Goal: Answer question/provide support: Share knowledge or assist other users

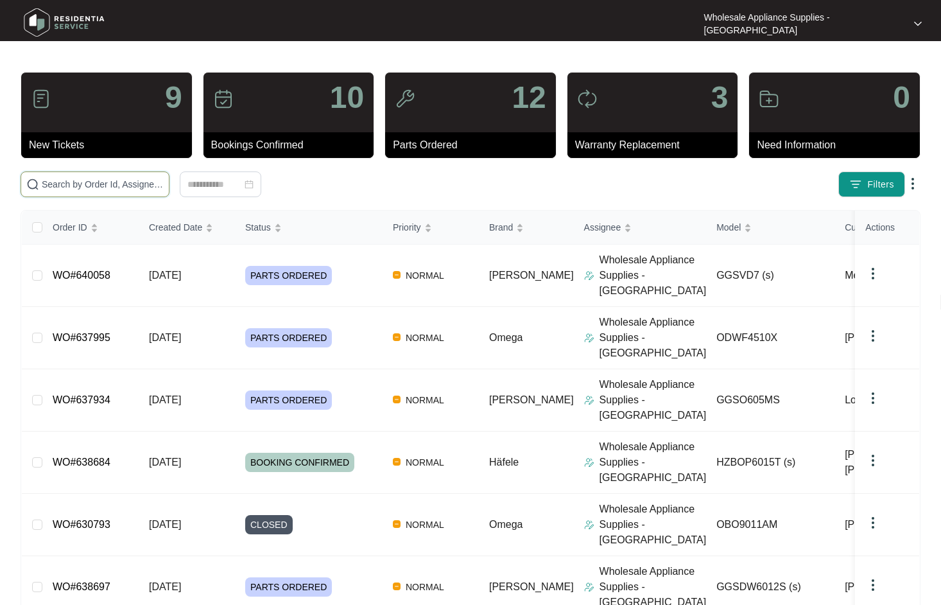
click at [103, 186] on input "text" at bounding box center [103, 184] width 122 height 14
paste input "638597"
type input "638597"
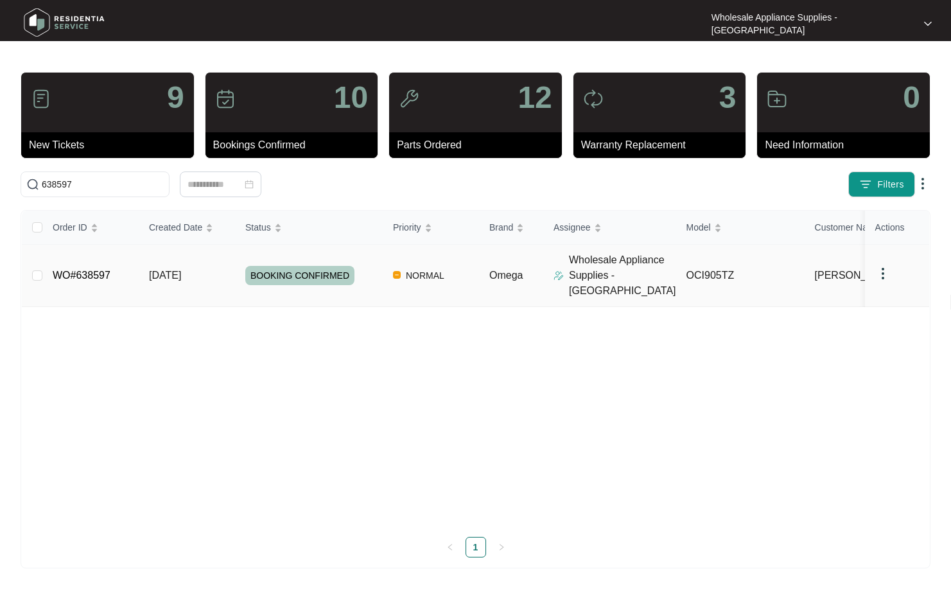
click at [184, 275] on td "[DATE]" at bounding box center [187, 276] width 96 height 62
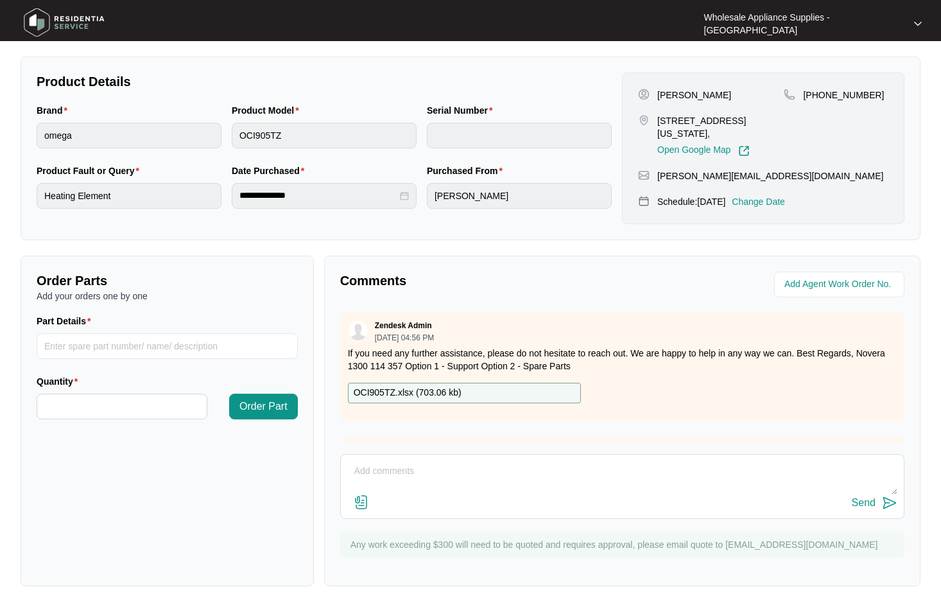
scroll to position [273, 0]
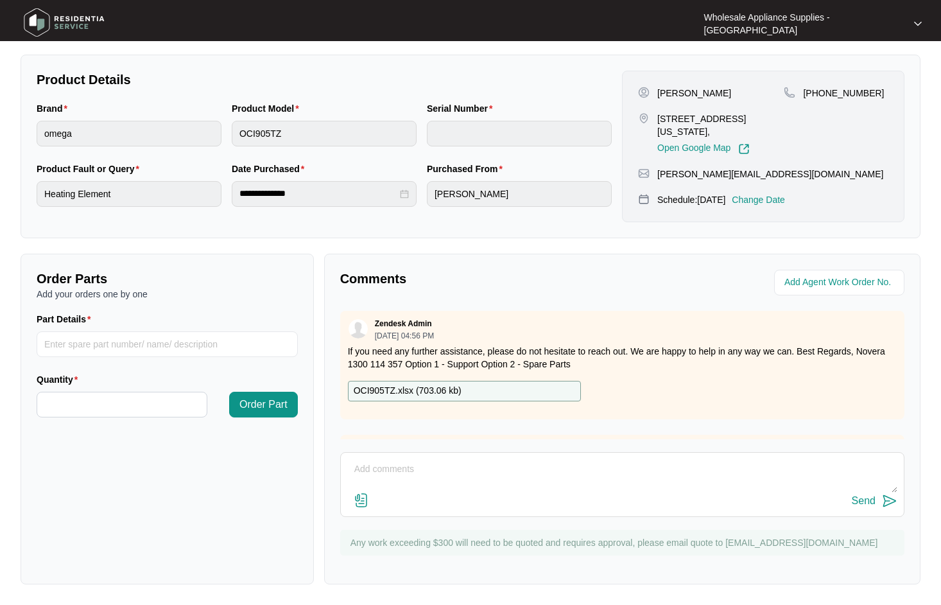
click at [466, 484] on textarea at bounding box center [622, 475] width 550 height 33
paste textarea "ON INSPECTION FOUND INSTALLED INCORRECT ADVISED CUSTOMER TO GET SPARKY BACK TO …"
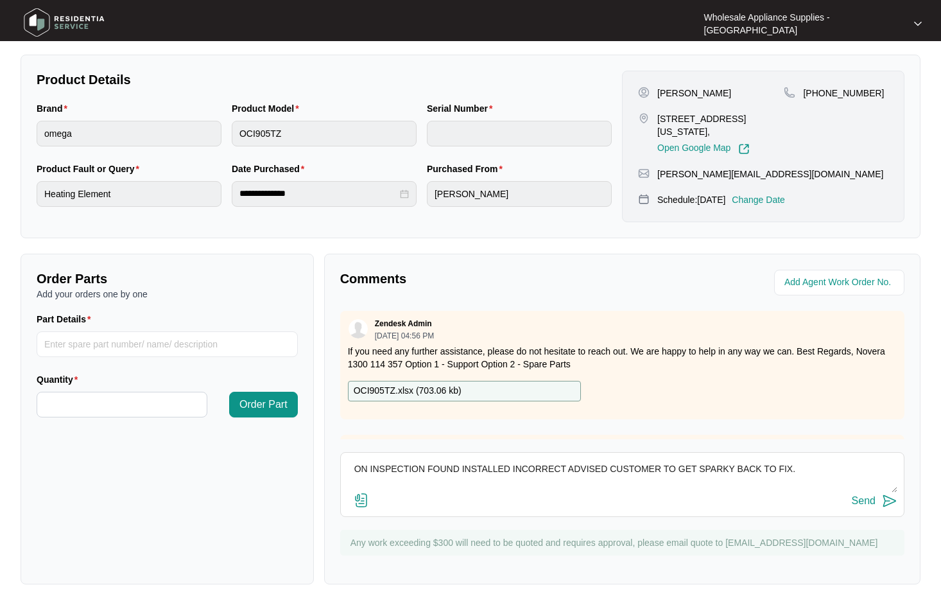
type textarea "ON INSPECTION FOUND INSTALLED INCORRECT ADVISED CUSTOMER TO GET SPARKY BACK TO …"
click at [868, 504] on div "Send" at bounding box center [864, 501] width 24 height 12
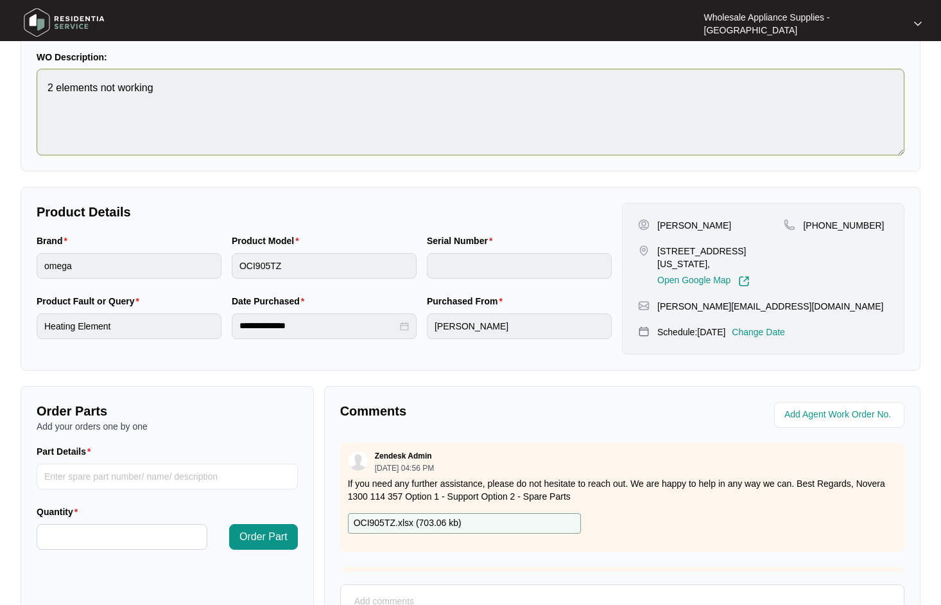
scroll to position [0, 0]
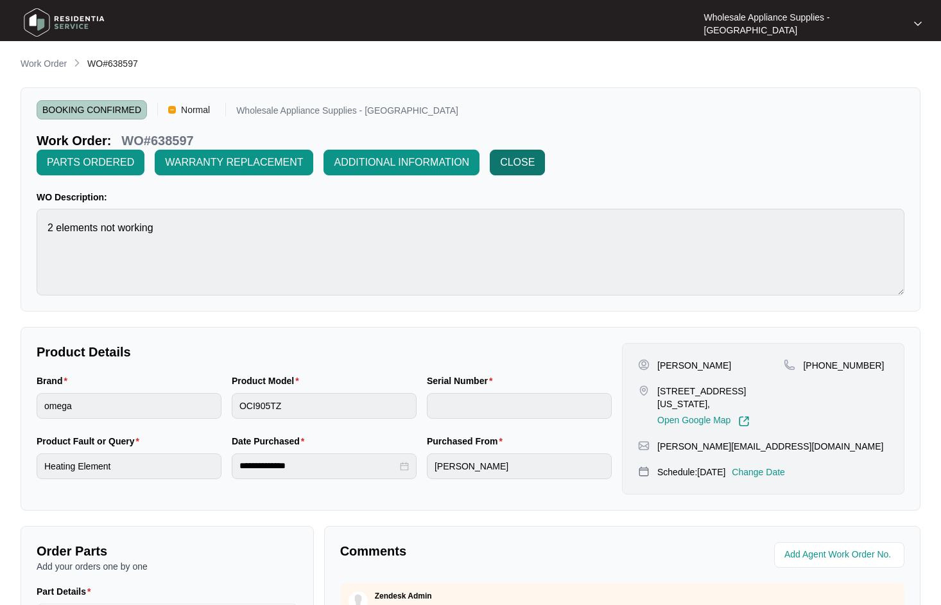
click at [510, 164] on span "CLOSE" at bounding box center [517, 162] width 35 height 15
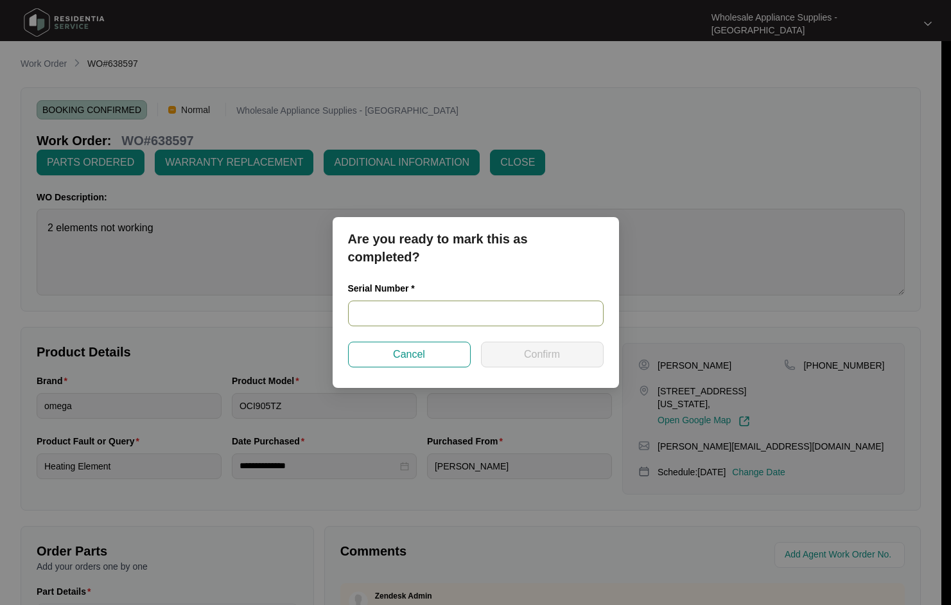
click at [427, 309] on input "text" at bounding box center [476, 314] width 256 height 26
paste input "461424200200458"
drag, startPoint x: 452, startPoint y: 313, endPoint x: 275, endPoint y: 309, distance: 176.6
click at [277, 309] on div "Are you ready to mark this as completed? Serial Number * 461424200200458 Cancel…" at bounding box center [475, 302] width 951 height 605
type input "461424200200458"
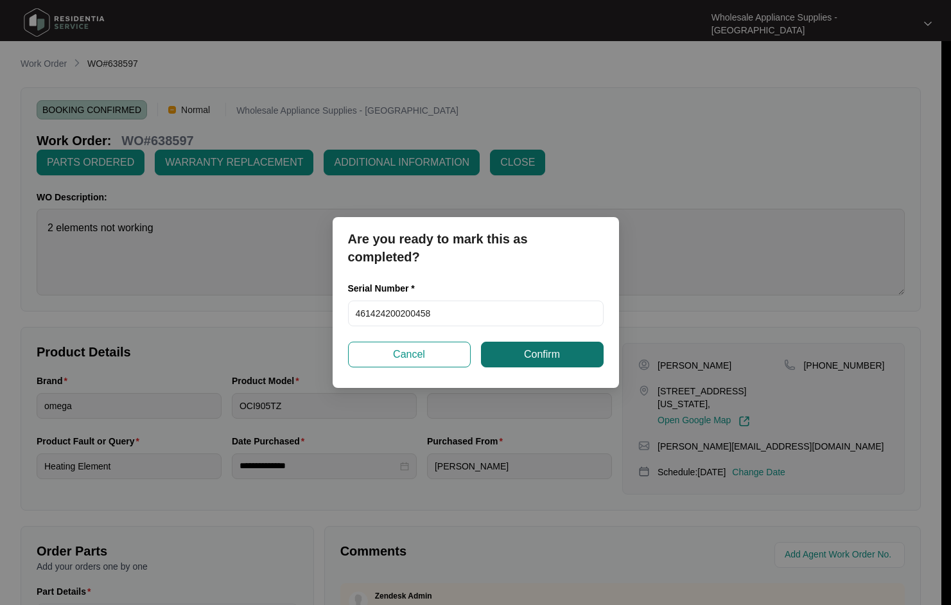
click at [558, 359] on span "Confirm" at bounding box center [542, 354] width 36 height 15
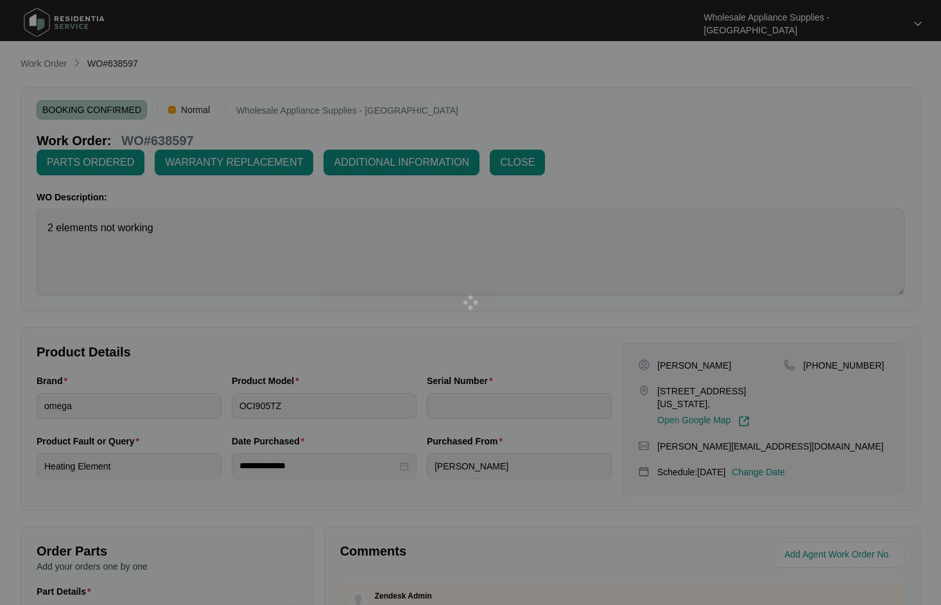
type input "461424200200458"
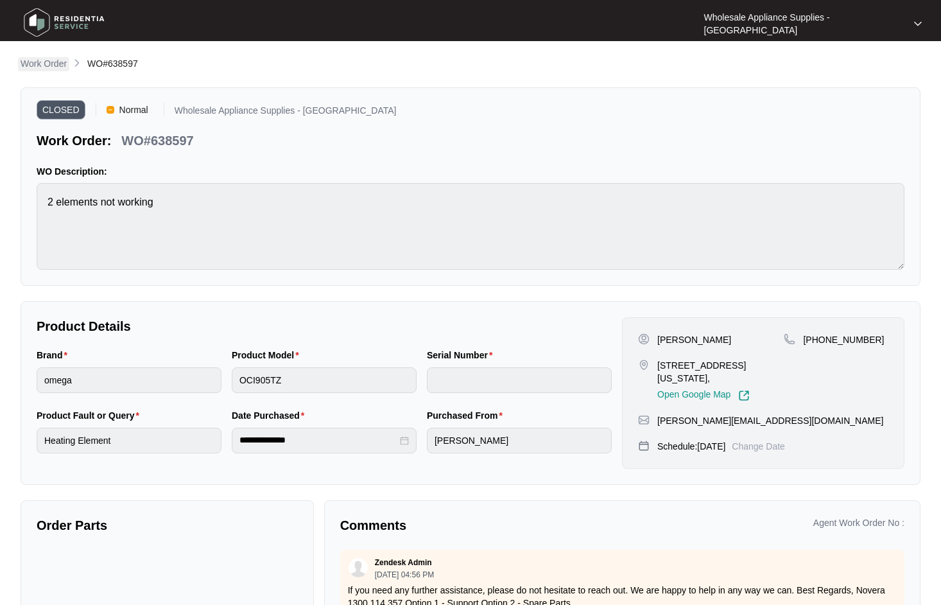
click at [63, 64] on p "Work Order" at bounding box center [44, 63] width 46 height 13
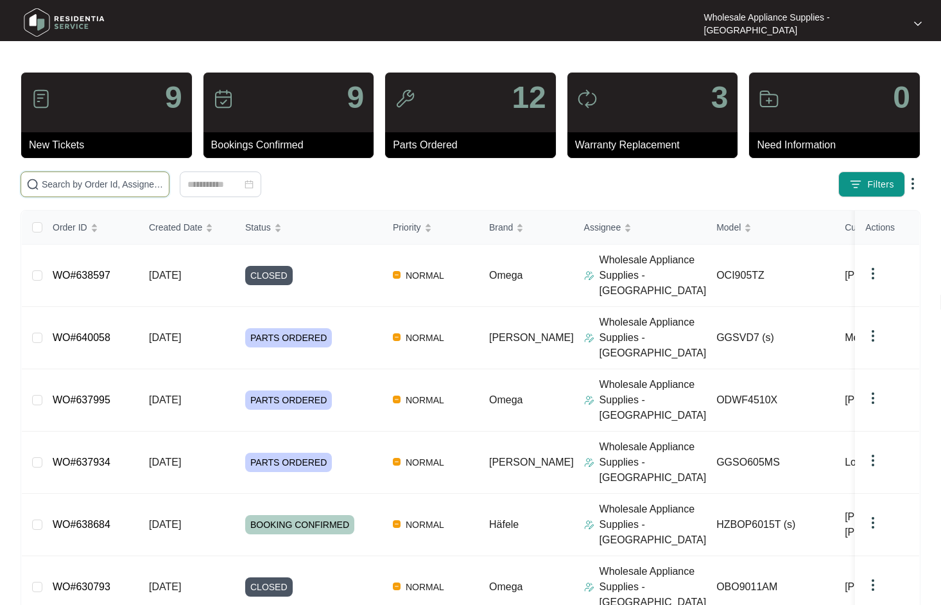
click at [99, 184] on input "text" at bounding box center [103, 184] width 122 height 14
paste input "618781"
type input "618781"
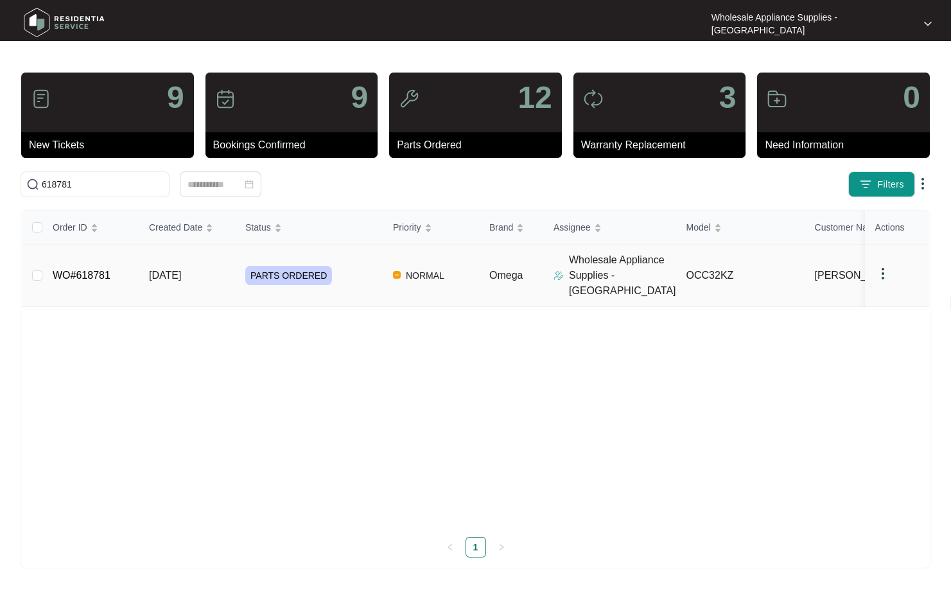
click at [163, 270] on span "[DATE]" at bounding box center [165, 275] width 32 height 11
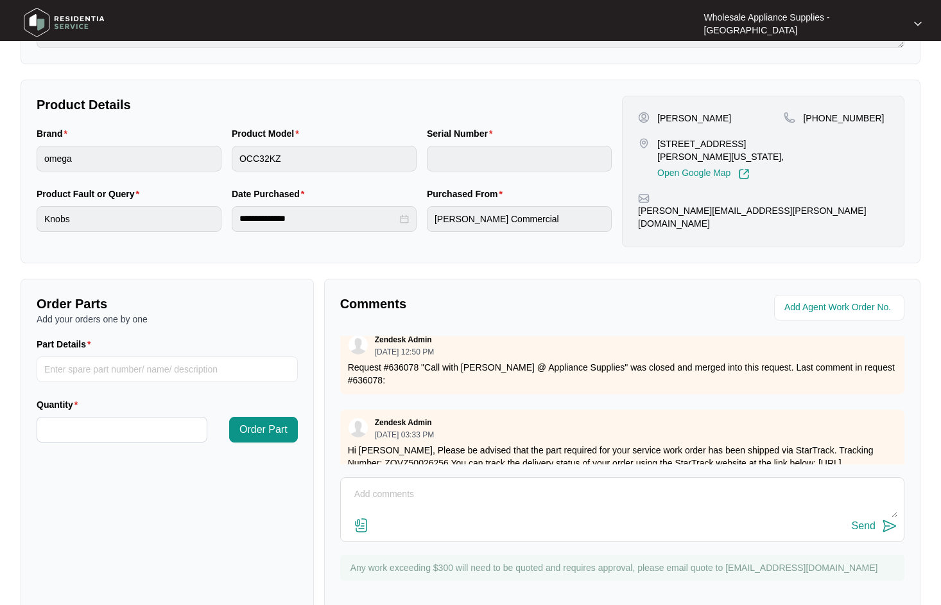
scroll to position [2181, 0]
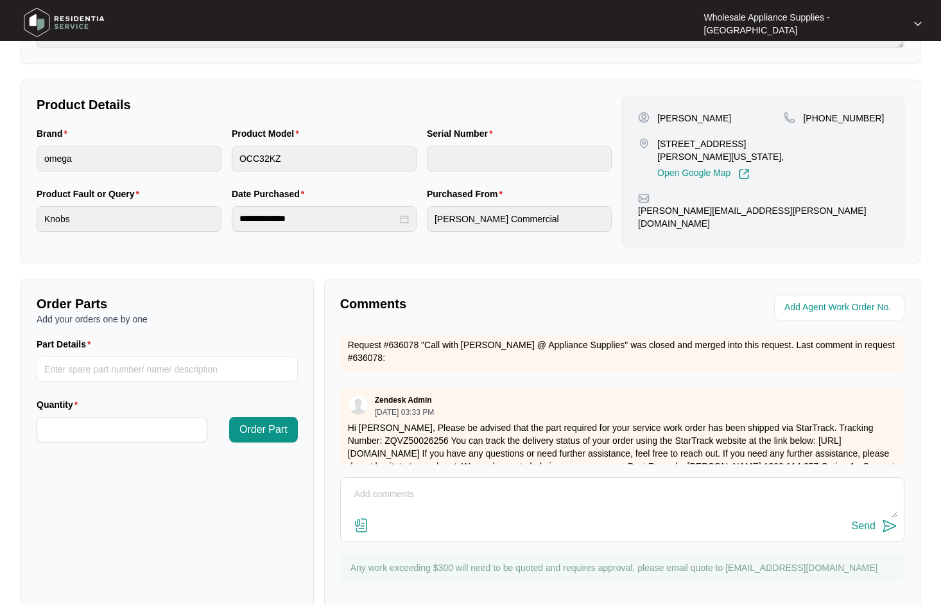
drag, startPoint x: 485, startPoint y: 473, endPoint x: 489, endPoint y: 467, distance: 6.6
click at [486, 484] on textarea at bounding box center [622, 500] width 550 height 33
type textarea "h"
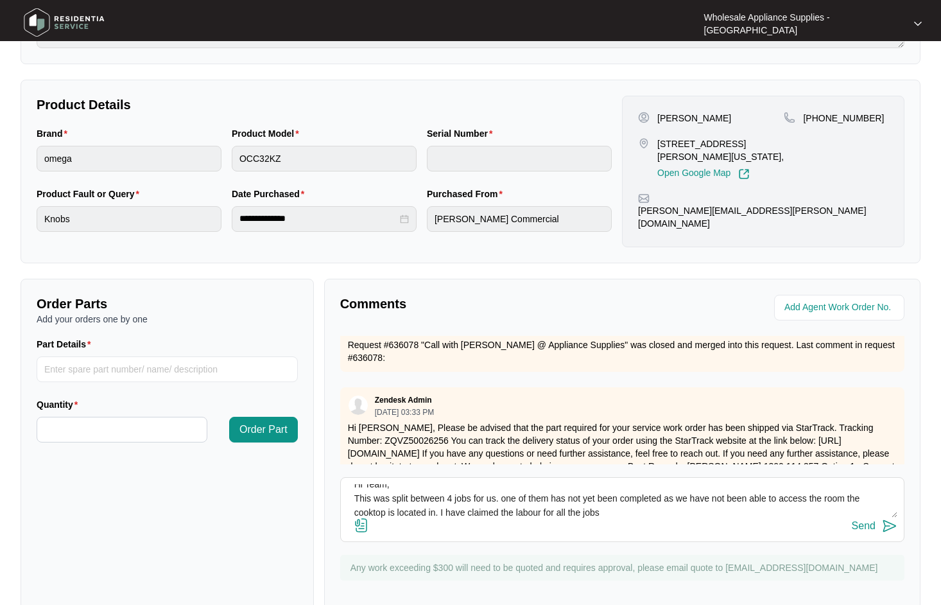
click at [568, 485] on textarea "Hi Team, This was split between 4 jobs for us. one of them has not yet been com…" at bounding box center [622, 500] width 550 height 33
click at [625, 485] on textarea "Hi Team, This was split between 4 jobs for us. one of them has not yet been com…" at bounding box center [622, 500] width 550 height 33
click at [652, 485] on textarea "Hi Team, This was split between 4 jobs for us. one of them has not yet been com…" at bounding box center [622, 500] width 550 height 33
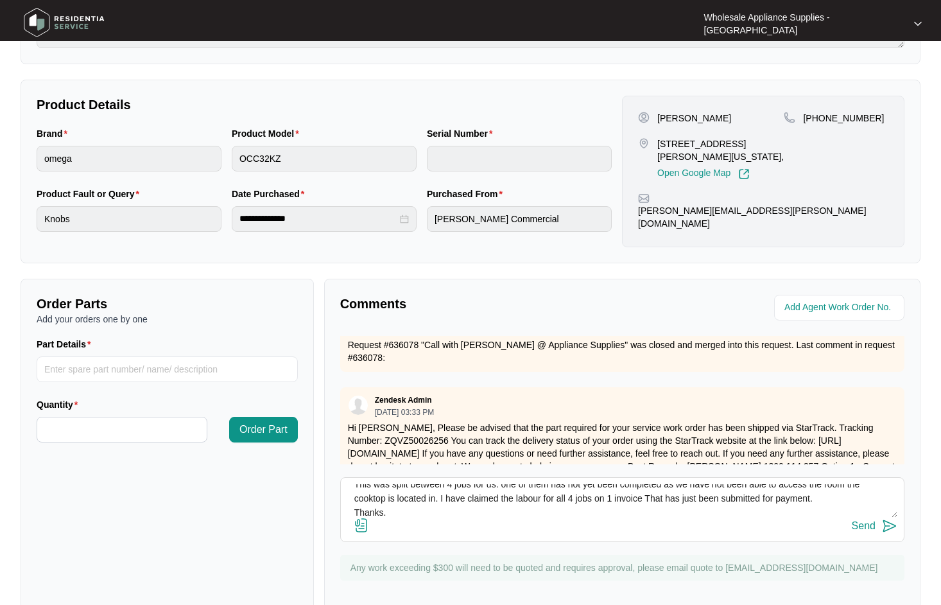
type textarea "Hi Team, This was split between 4 jobs for us. one of them has not yet been com…"
click at [878, 518] on button "Send" at bounding box center [875, 526] width 46 height 17
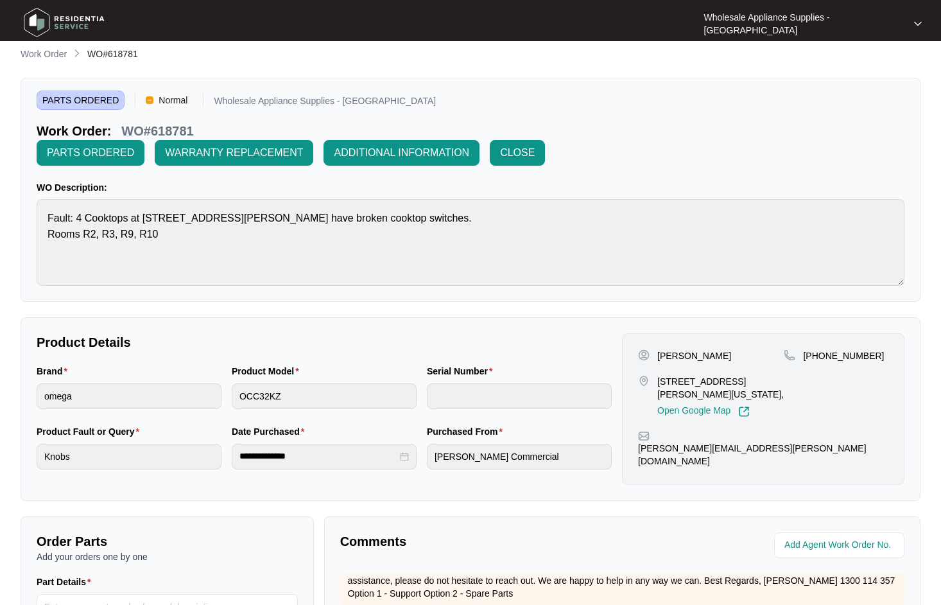
scroll to position [0, 0]
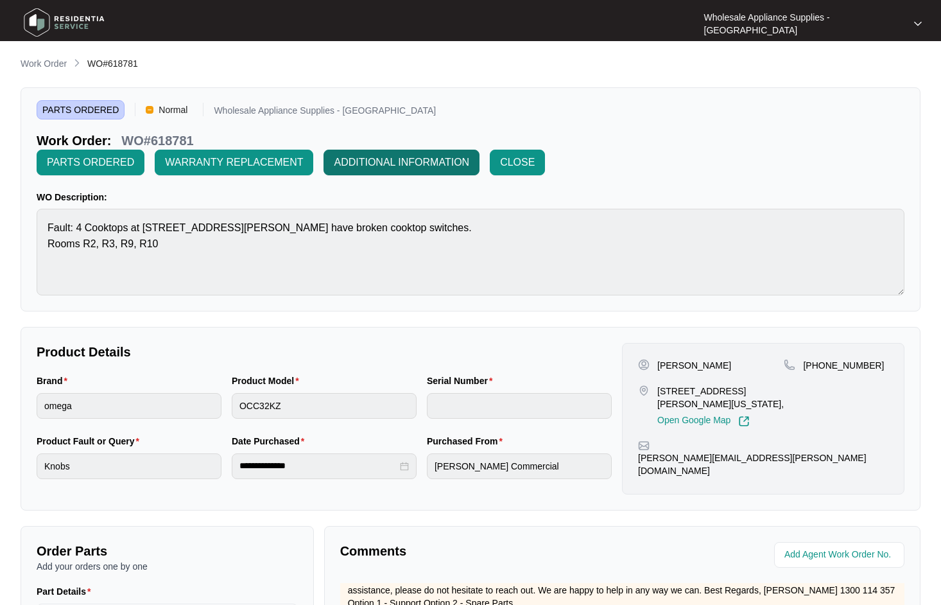
click at [469, 155] on span "ADDITIONAL INFORMATION" at bounding box center [401, 162] width 135 height 15
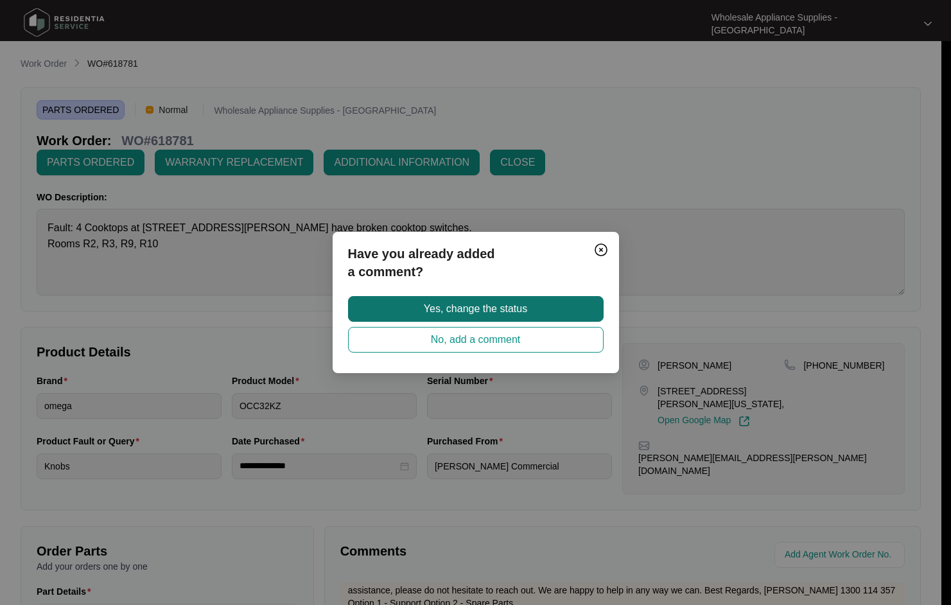
click at [516, 315] on span "Yes, change the status" at bounding box center [475, 308] width 103 height 15
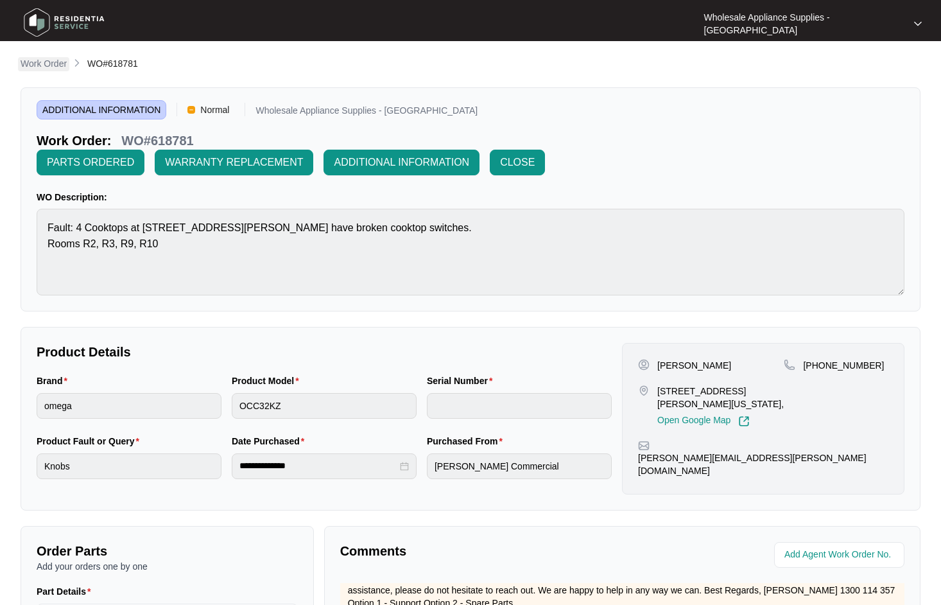
click at [58, 63] on p "Work Order" at bounding box center [44, 63] width 46 height 13
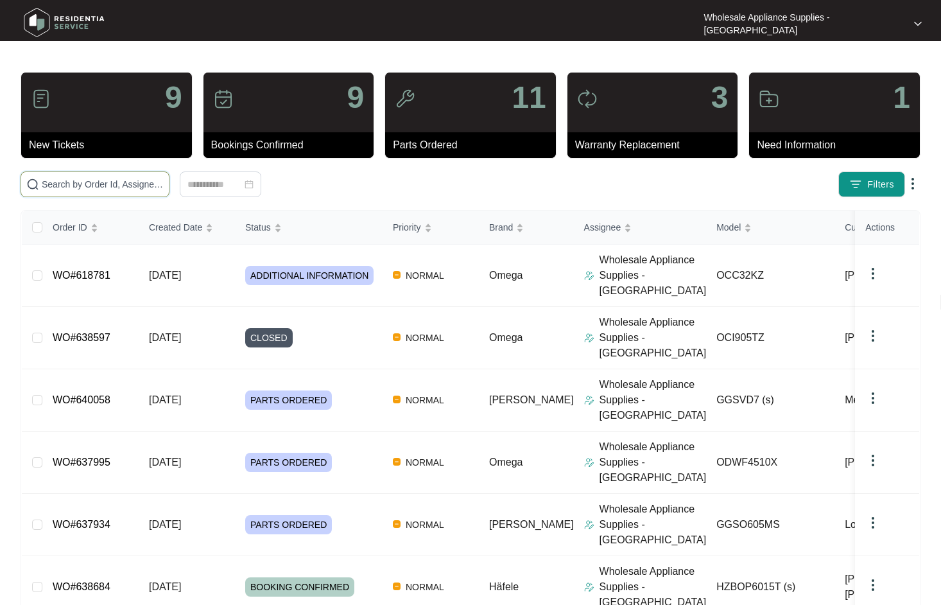
click at [80, 186] on input "text" at bounding box center [103, 184] width 122 height 14
paste input "631305"
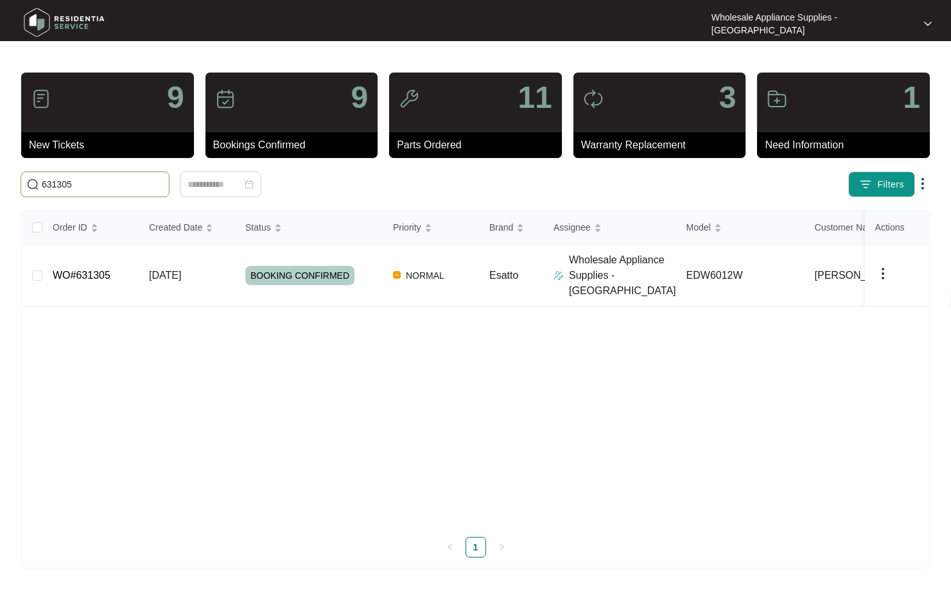
type input "631305"
click at [174, 270] on span "[DATE]" at bounding box center [165, 275] width 32 height 11
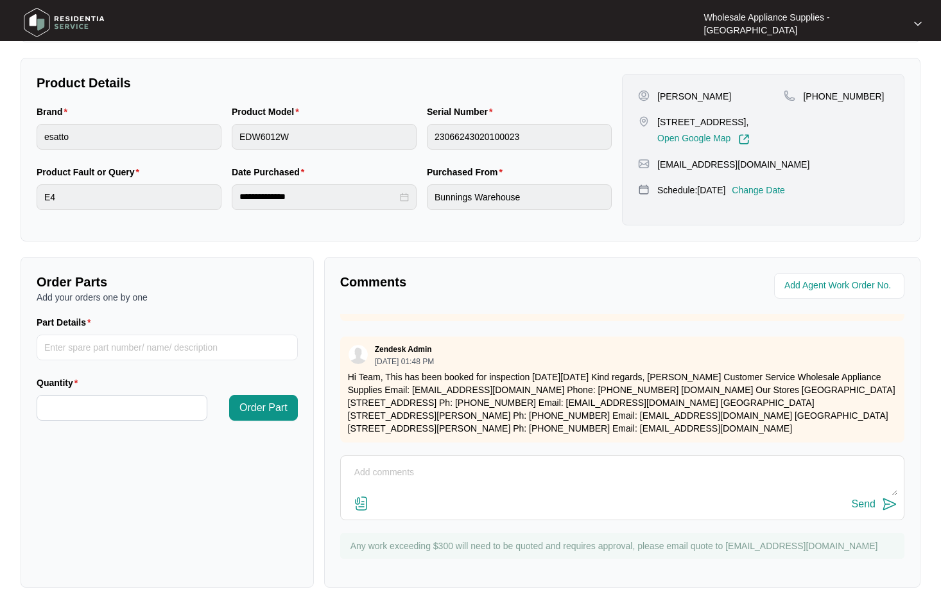
scroll to position [273, 0]
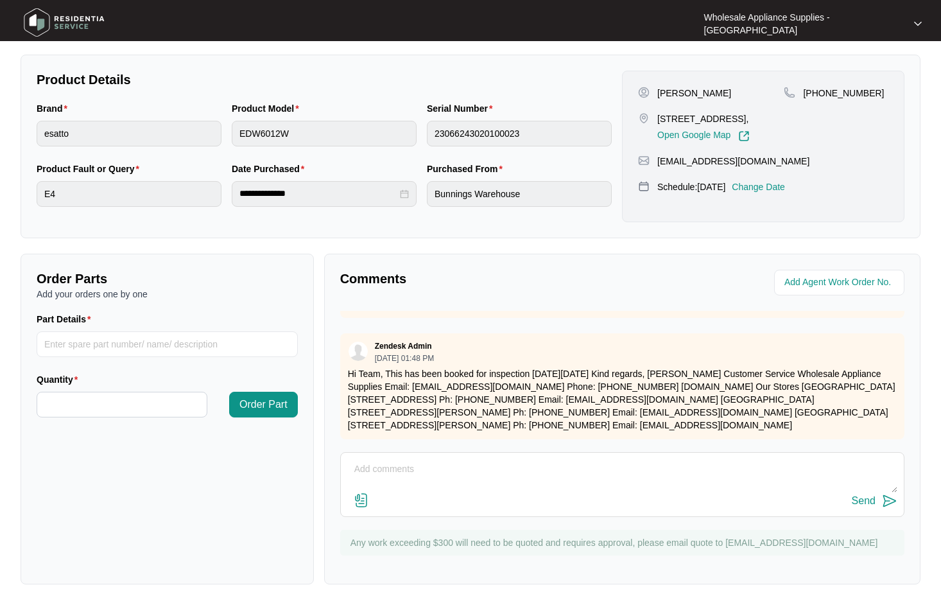
click at [521, 477] on textarea at bounding box center [622, 475] width 550 height 33
type textarea "h"
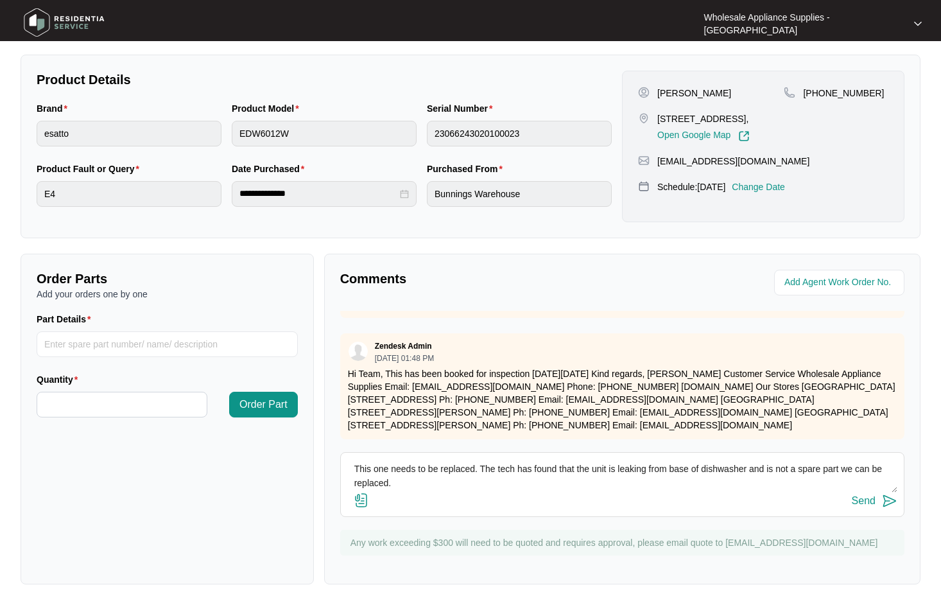
drag, startPoint x: 421, startPoint y: 490, endPoint x: 354, endPoint y: 492, distance: 66.8
click at [354, 492] on div "Hi Team, This one needs to be replaced. The tech has found that the unit is lea…" at bounding box center [622, 484] width 564 height 65
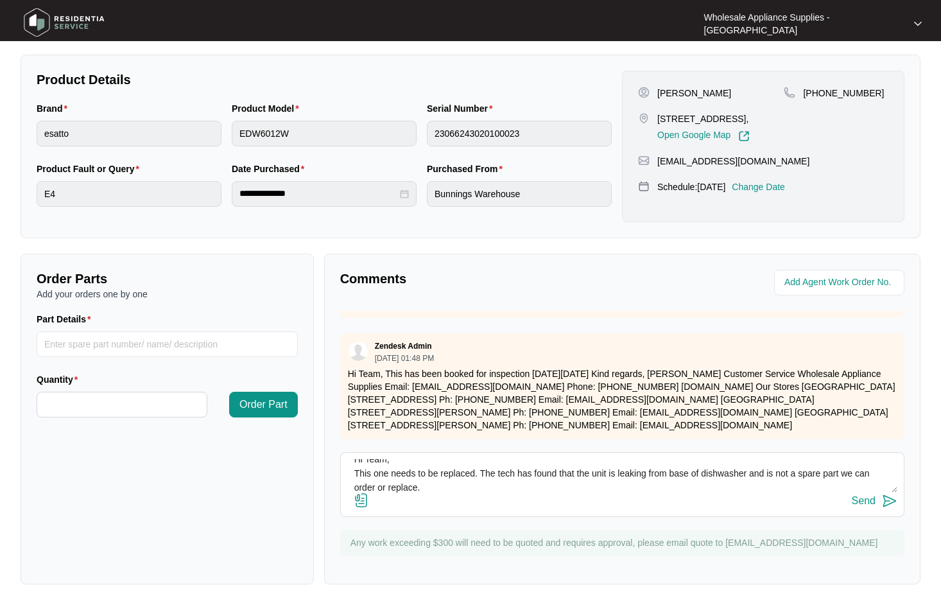
scroll to position [24, 0]
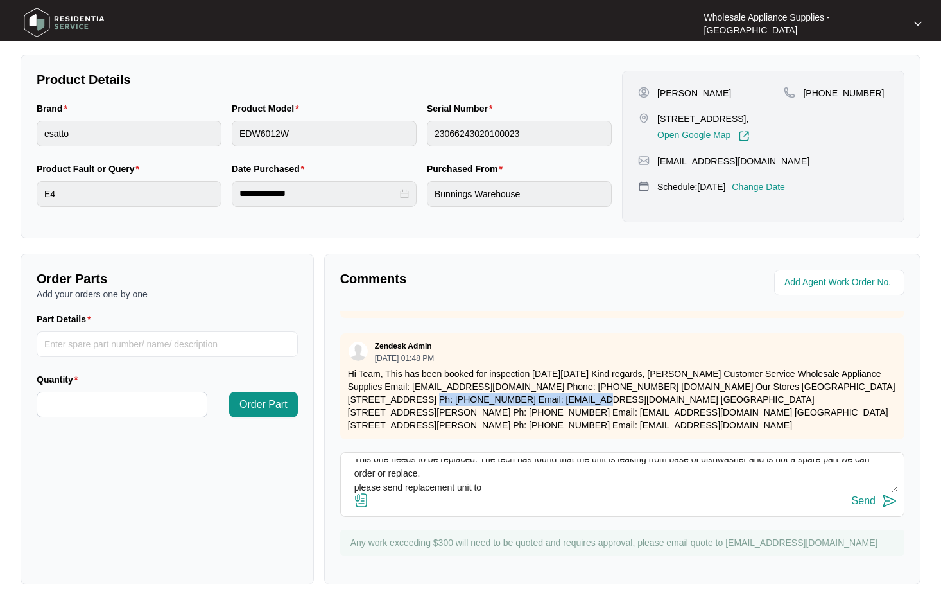
drag, startPoint x: 383, startPoint y: 389, endPoint x: 539, endPoint y: 391, distance: 156.1
click at [539, 391] on p "Hi Team, This has been booked for inspection [DATE][DATE] Kind regards, [PERSON…" at bounding box center [622, 399] width 549 height 64
copy p "[STREET_ADDRESS]"
click at [550, 484] on textarea "Hi Team, This one needs to be replaced. The tech has found that the unit is lea…" at bounding box center [622, 475] width 550 height 33
paste textarea "[STREET_ADDRESS]"
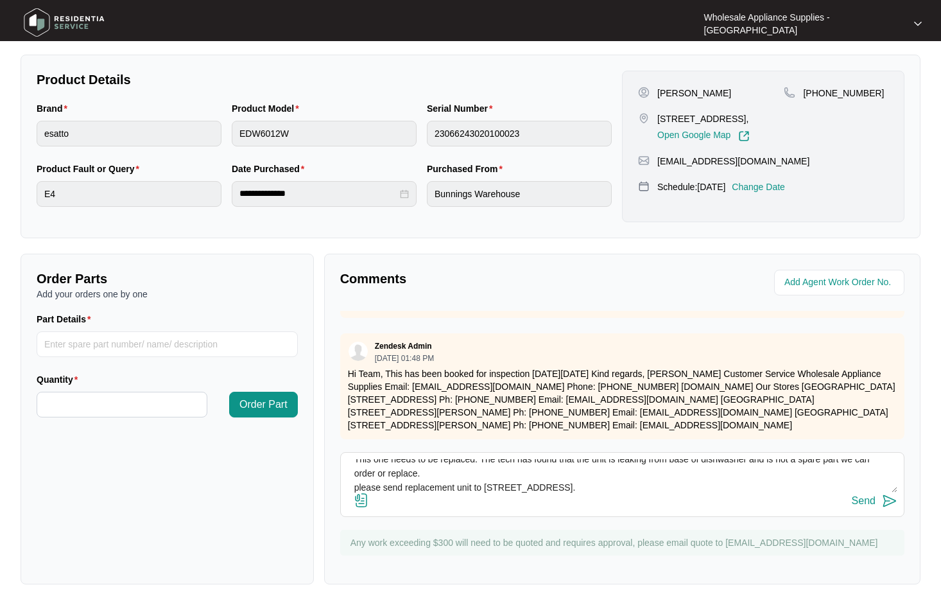
scroll to position [38, 0]
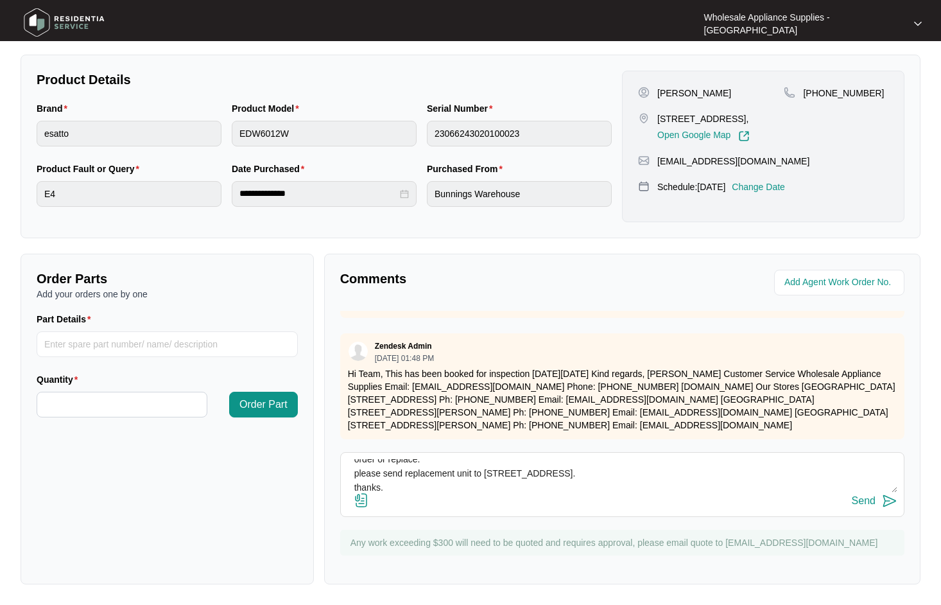
type textarea "Hi Team, This one needs to be replaced. The tech has found that the unit is lea…"
click at [863, 504] on div "Send" at bounding box center [864, 501] width 24 height 12
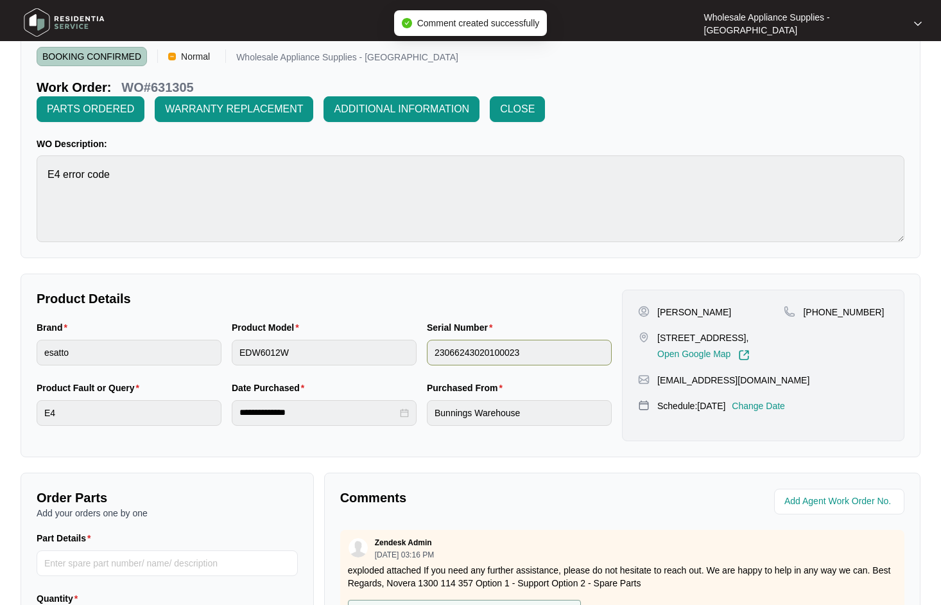
scroll to position [0, 0]
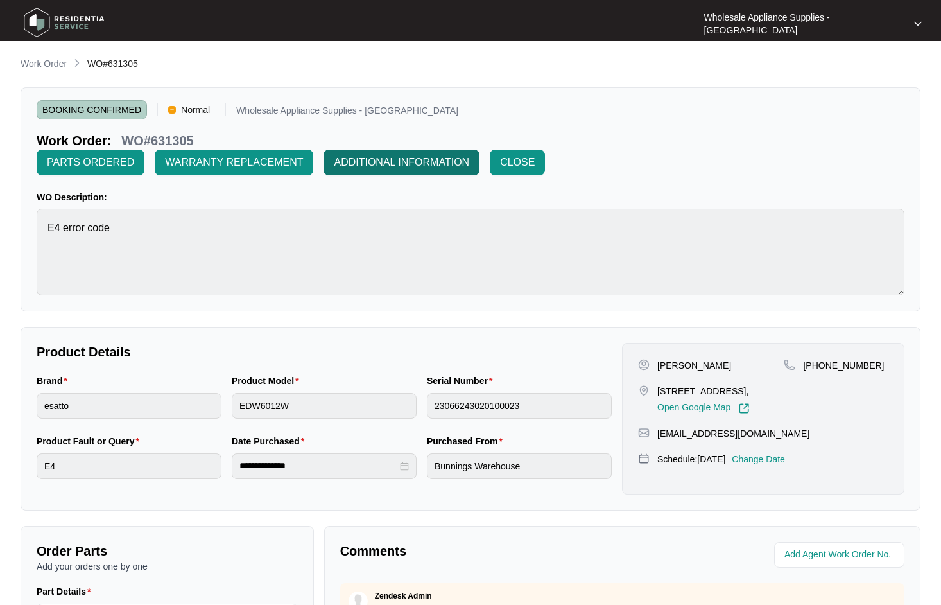
click at [360, 162] on span "ADDITIONAL INFORMATION" at bounding box center [401, 162] width 135 height 15
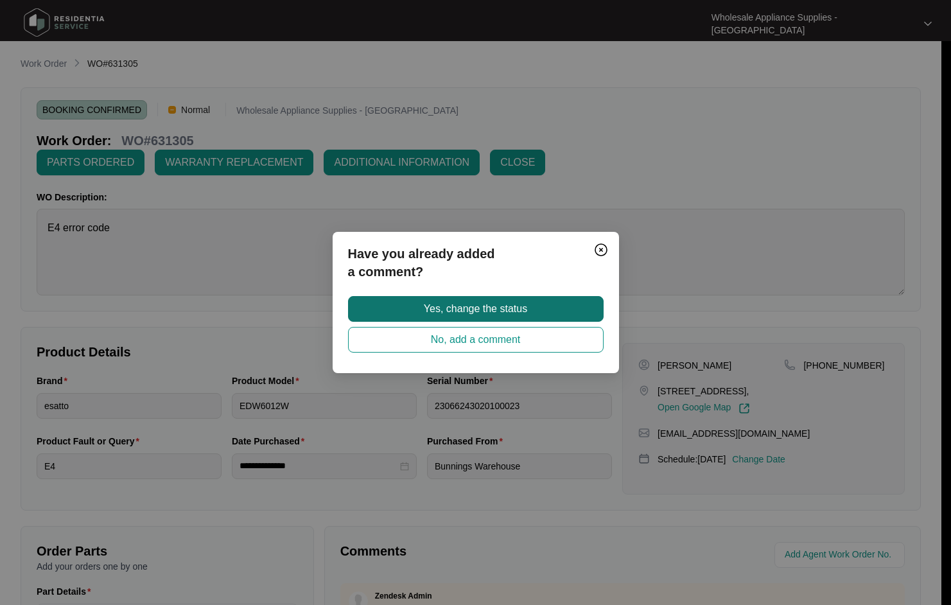
click at [490, 311] on span "Yes, change the status" at bounding box center [475, 308] width 103 height 15
